Goal: Answer question/provide support

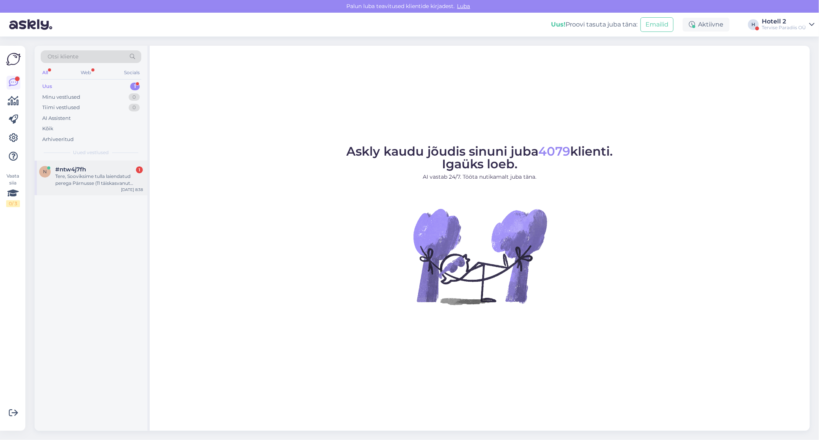
click at [75, 175] on div "Tere, Sooviksime tulla laiendatud perega Pärnusse (11 täiskasvanut [PERSON_NAME…" at bounding box center [99, 180] width 88 height 14
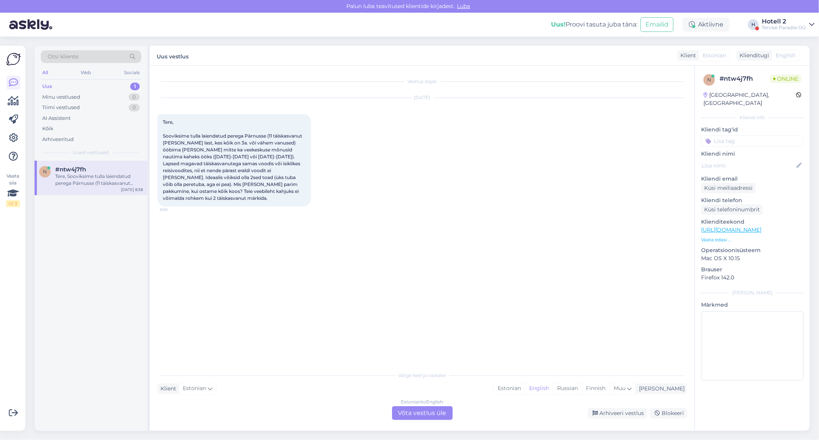
click at [436, 412] on div "Estonian to English Võta vestlus üle" at bounding box center [422, 413] width 61 height 14
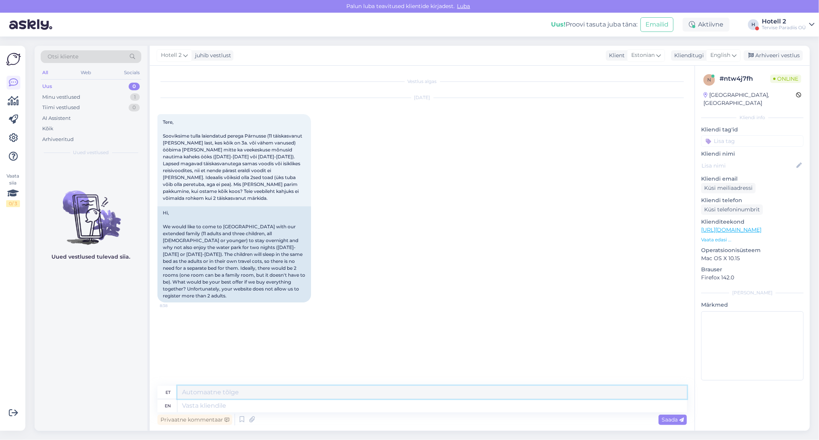
click at [215, 394] on textarea at bounding box center [432, 392] width 510 height 13
click at [723, 55] on span "English" at bounding box center [720, 55] width 20 height 8
click at [685, 102] on link "Estonian" at bounding box center [706, 102] width 84 height 12
click at [210, 402] on textarea at bounding box center [422, 404] width 530 height 16
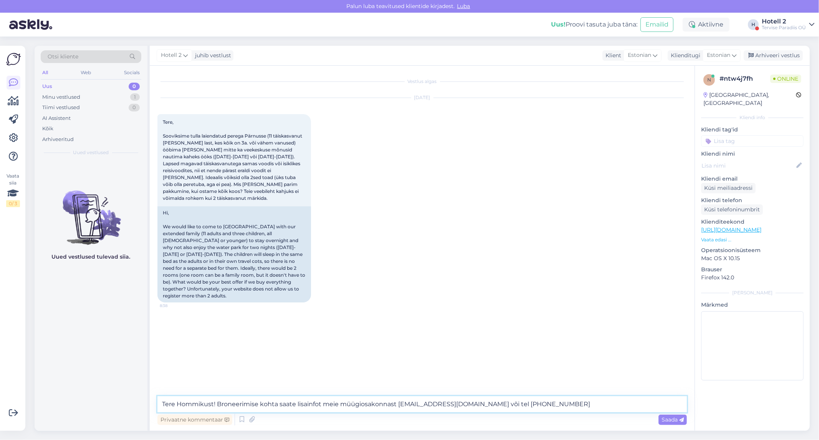
click at [277, 403] on textarea "Tere Hommikust! Broneerimise kohta saate lisainfot meie müügiosakonnast [EMAIL_…" at bounding box center [422, 404] width 530 height 16
type textarea "Tere Hommikust! Broneerimisega seoses saate lisainfot meie müügiosakonnast [EMA…"
click at [677, 420] on span "Saada" at bounding box center [673, 419] width 22 height 7
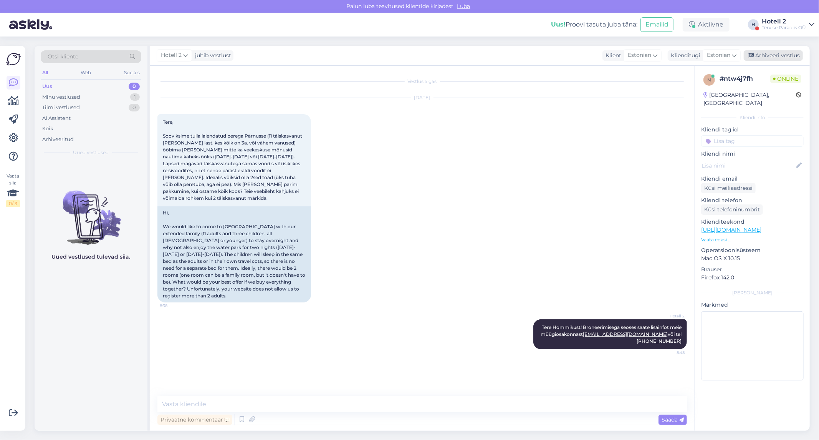
click at [778, 56] on div "Arhiveeri vestlus" at bounding box center [773, 55] width 59 height 10
